Goal: Check status: Check status

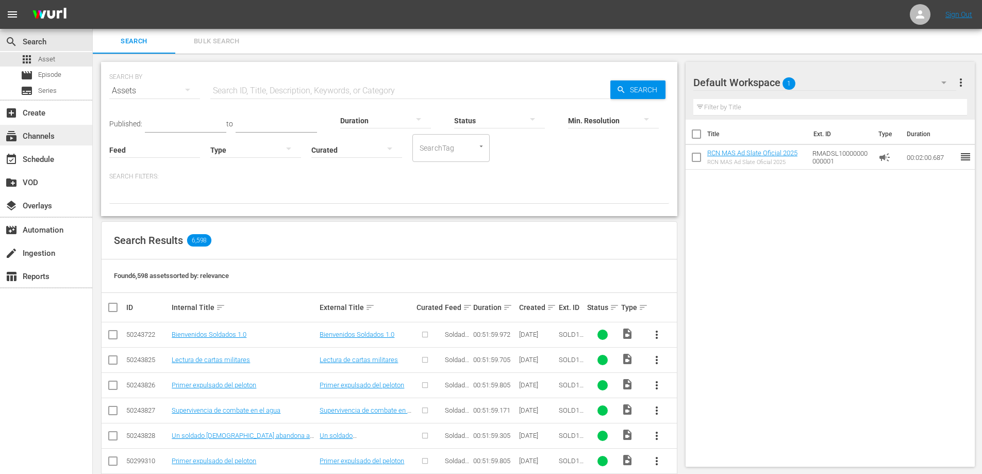
click at [54, 139] on div "subscriptions Channels" at bounding box center [29, 134] width 58 height 9
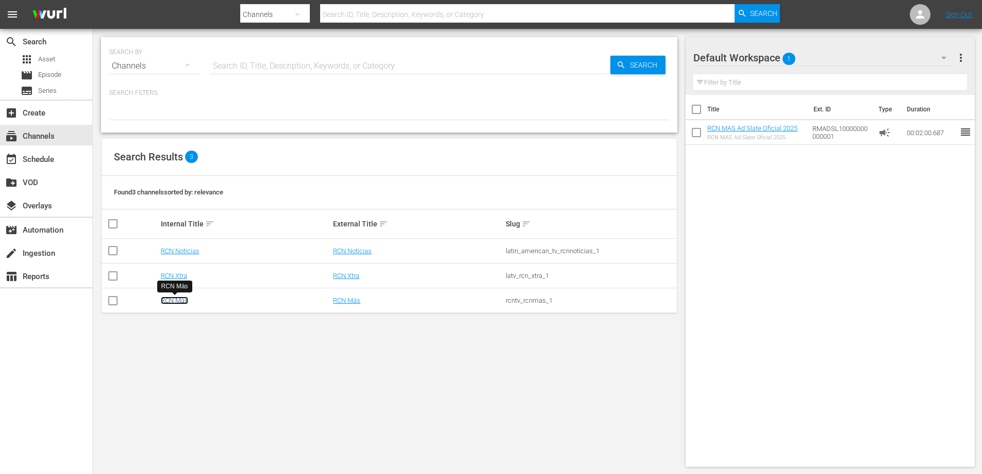
click at [173, 300] on link "RCN Más" at bounding box center [174, 300] width 27 height 8
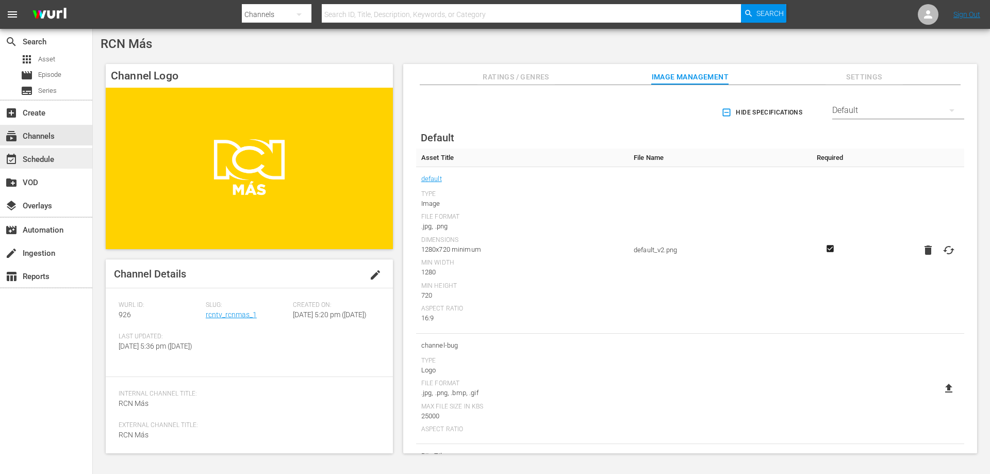
click at [47, 162] on div "event_available Schedule" at bounding box center [29, 157] width 58 height 9
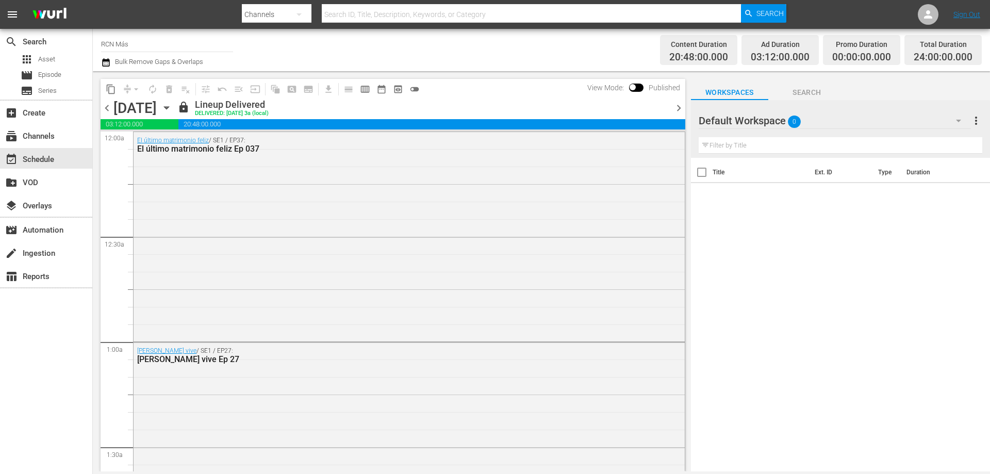
click at [680, 107] on span "chevron_right" at bounding box center [678, 108] width 13 height 13
click at [679, 109] on span "chevron_right" at bounding box center [678, 108] width 13 height 13
